Goal: Transaction & Acquisition: Purchase product/service

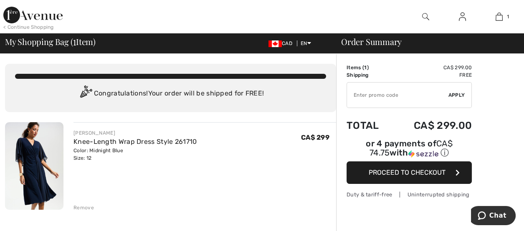
click at [40, 171] on img at bounding box center [34, 166] width 58 height 88
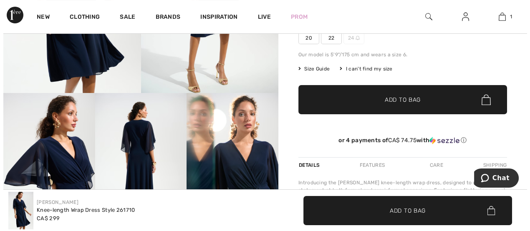
scroll to position [208, 0]
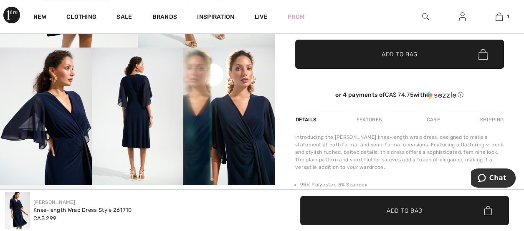
click at [129, 105] on img at bounding box center [138, 116] width 92 height 137
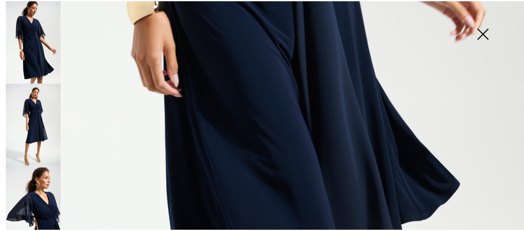
scroll to position [471, 0]
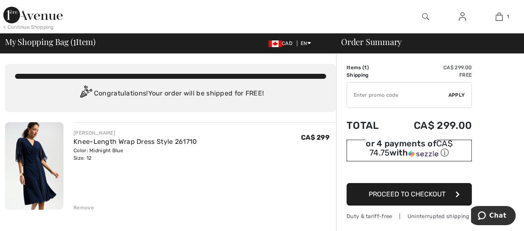
click at [398, 143] on span "CA$ 74.75" at bounding box center [410, 148] width 83 height 19
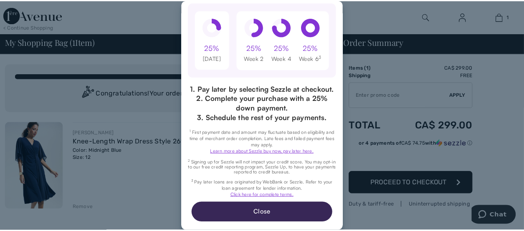
scroll to position [106, 0]
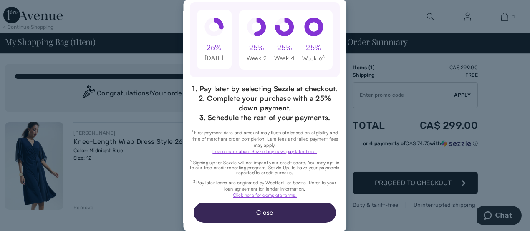
click at [416, 183] on div "Excellent 4.3 out of 5 star rating on Trustpilot 1" at bounding box center [265, 115] width 530 height 231
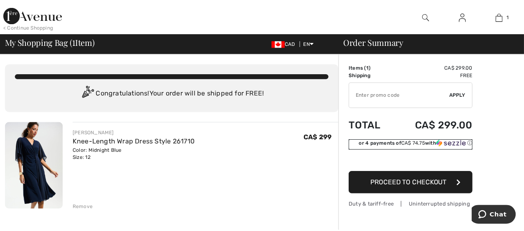
scroll to position [0, 0]
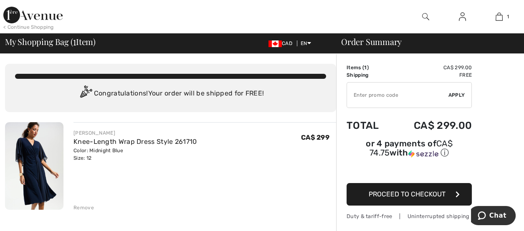
click at [416, 190] on span "Proceed to Checkout" at bounding box center [407, 194] width 77 height 8
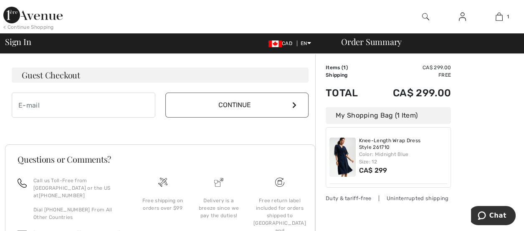
scroll to position [250, 0]
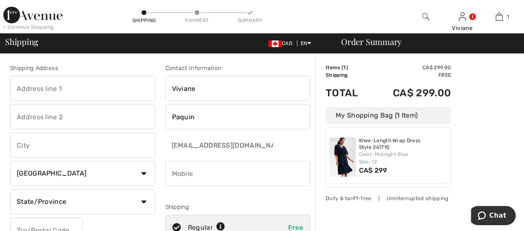
click at [78, 89] on input "text" at bounding box center [82, 88] width 145 height 25
type input "84 College Street"
type input "College Street"
type input "(Home) 84 College Street K7L 4L6 Kingston ON"
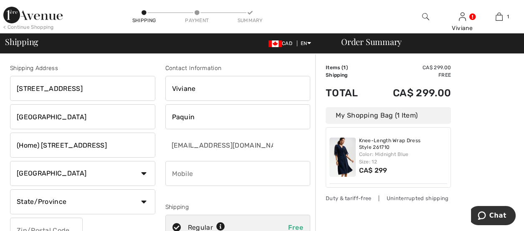
select select "ON"
type input "K7L 4L6"
type input "6137709984"
type input "K7L4L6"
drag, startPoint x: 16, startPoint y: 115, endPoint x: 70, endPoint y: 118, distance: 53.9
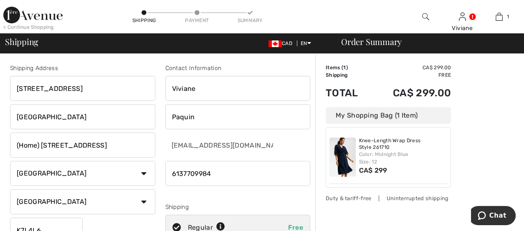
click at [70, 118] on input "College Street" at bounding box center [82, 116] width 145 height 25
drag, startPoint x: 17, startPoint y: 143, endPoint x: 157, endPoint y: 144, distance: 139.9
click at [157, 144] on div "Shipping Address 84 College Street (Home) 84 College Street K7L 4L6 Kingston ON…" at bounding box center [82, 169] width 155 height 210
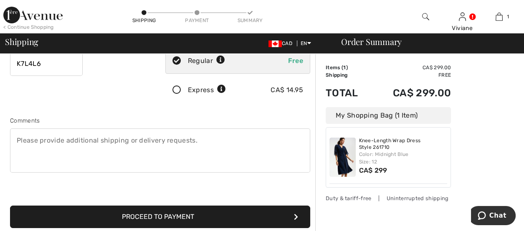
scroll to position [167, 0]
type input "Kingston"
click at [178, 213] on button "Proceed to Payment" at bounding box center [160, 217] width 300 height 23
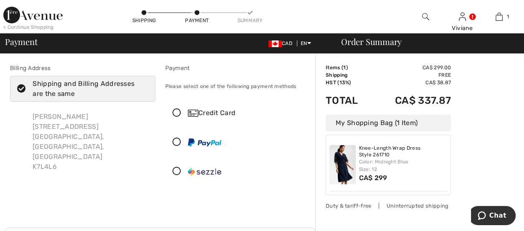
click at [192, 171] on img at bounding box center [204, 172] width 33 height 8
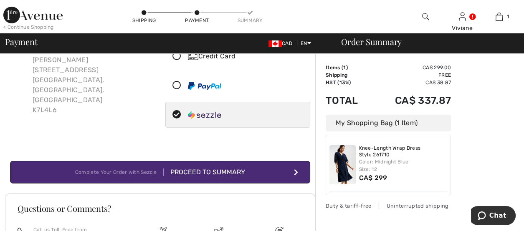
scroll to position [83, 0]
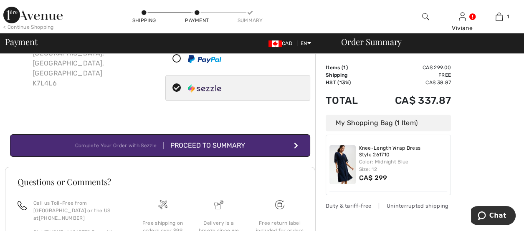
click at [216, 142] on div "Proceed to Summary" at bounding box center [204, 146] width 81 height 10
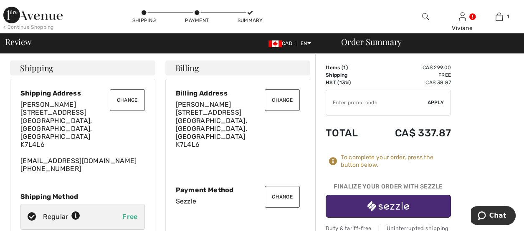
scroll to position [41, 0]
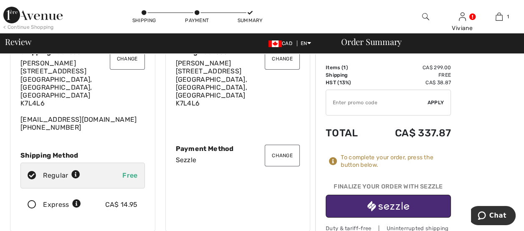
click at [395, 206] on img "button" at bounding box center [388, 206] width 42 height 10
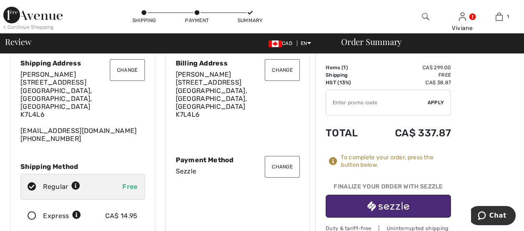
scroll to position [41, 0]
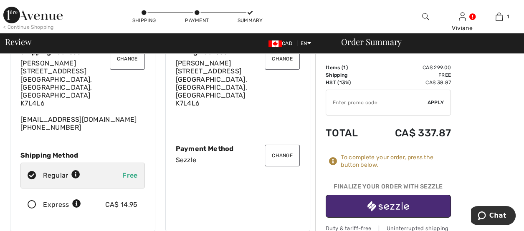
click at [279, 148] on button "Change" at bounding box center [282, 156] width 35 height 22
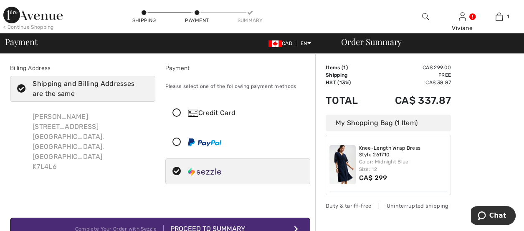
click at [176, 113] on icon at bounding box center [177, 113] width 22 height 9
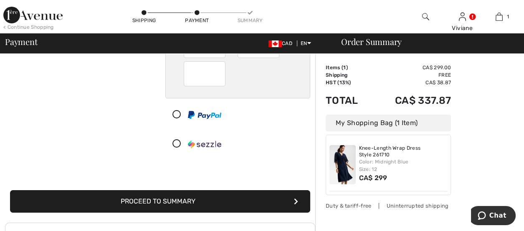
scroll to position [167, 0]
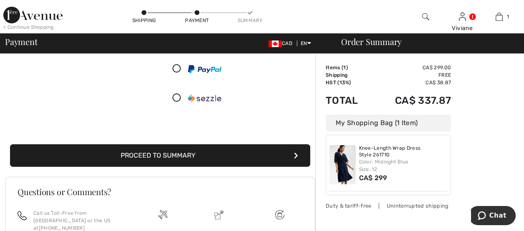
click at [150, 154] on button "Proceed to Summary" at bounding box center [160, 155] width 300 height 23
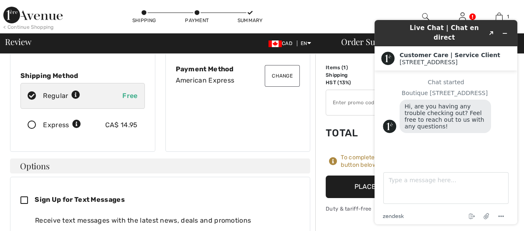
scroll to position [125, 0]
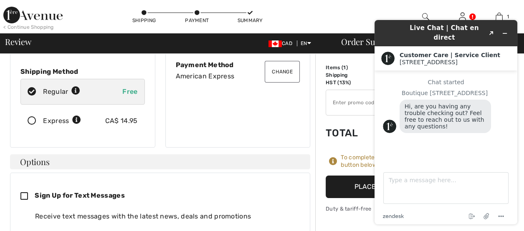
click at [251, 110] on div "Change Billing Address Viviane Paquin 84 College Street Kingston, ON, CA K7L4L6…" at bounding box center [237, 51] width 145 height 194
click at [493, 28] on button "Created with Sketch." at bounding box center [491, 34] width 13 height 12
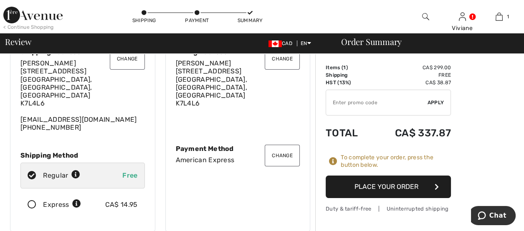
scroll to position [0, 0]
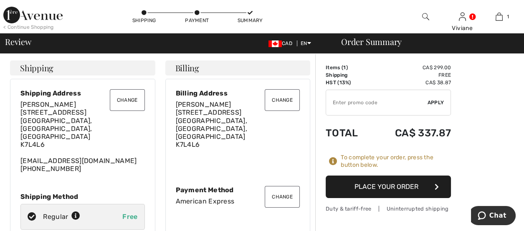
click at [396, 186] on button "Place Your Order" at bounding box center [388, 187] width 125 height 23
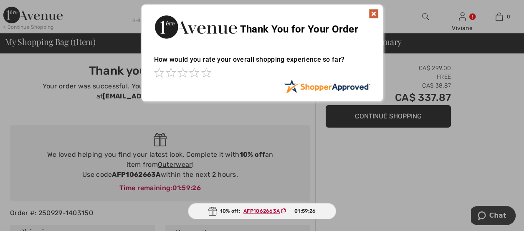
click at [375, 13] on img at bounding box center [374, 14] width 10 height 10
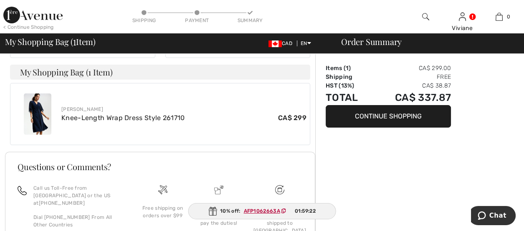
scroll to position [292, 0]
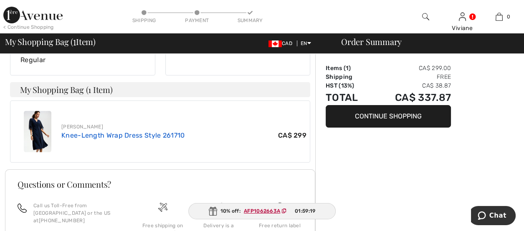
click at [75, 132] on link "Knee-Length Wrap Dress Style 261710" at bounding box center [123, 136] width 124 height 8
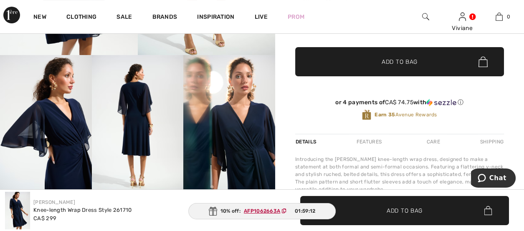
scroll to position [208, 0]
